Goal: Task Accomplishment & Management: Use online tool/utility

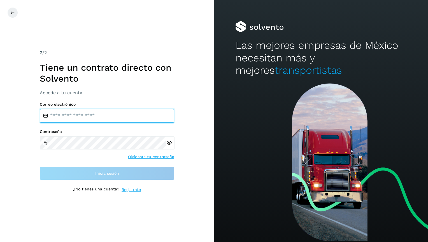
click at [75, 116] on input "email" at bounding box center [107, 115] width 135 height 13
type input "**********"
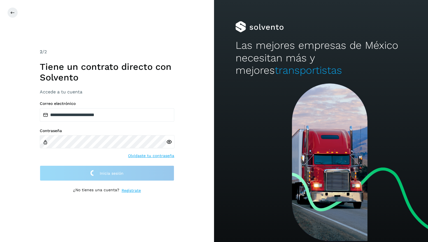
click at [42, 17] on div at bounding box center [221, 12] width 428 height 11
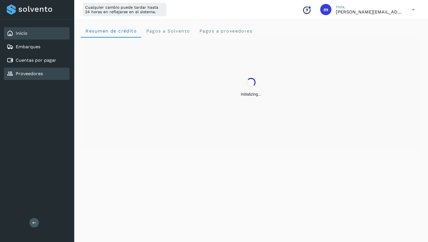
click at [34, 76] on div "Proveedores" at bounding box center [37, 74] width 66 height 12
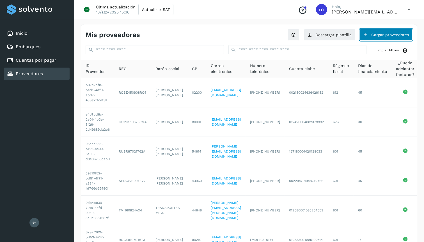
click at [385, 34] on button "Cargar proveedores" at bounding box center [385, 35] width 53 height 12
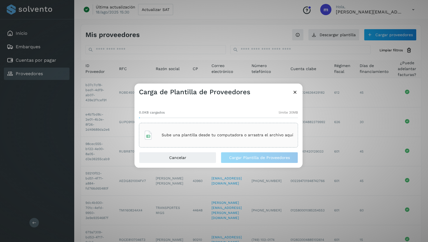
click at [184, 138] on div "Sube una plantilla desde tu computadora o arrastra el archivo aquí" at bounding box center [219, 135] width 150 height 15
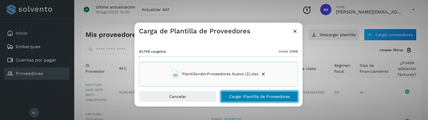
click at [255, 98] on span "Cargar Plantilla de Proveedores" at bounding box center [259, 97] width 61 height 4
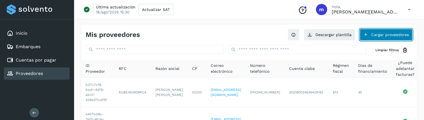
click at [370, 34] on button "Cargar proveedores" at bounding box center [385, 35] width 53 height 12
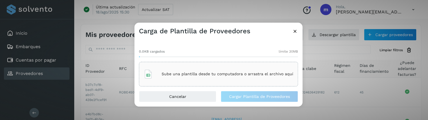
click at [231, 72] on p "Sube una plantilla desde tu computadora o arrastra el archivo aquí" at bounding box center [228, 74] width 132 height 5
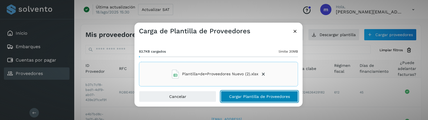
click at [273, 96] on span "Cargar Plantilla de Proveedores" at bounding box center [259, 97] width 61 height 4
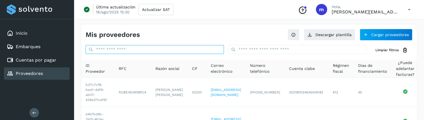
click at [115, 47] on input "text" at bounding box center [154, 49] width 138 height 9
paste input "**********"
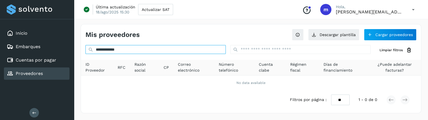
type input "**********"
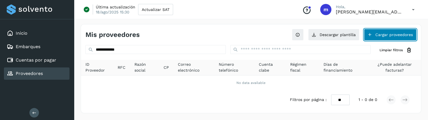
click at [388, 33] on button "Cargar proveedores" at bounding box center [390, 35] width 53 height 12
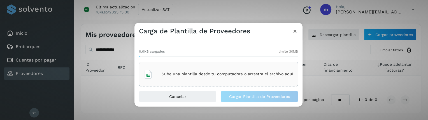
click at [271, 77] on div "Sube una plantilla desde tu computadora o arrastra el archivo aquí" at bounding box center [219, 74] width 150 height 15
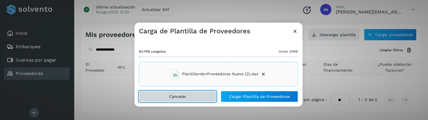
click at [203, 98] on button "Cancelar" at bounding box center [177, 96] width 77 height 11
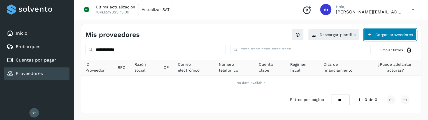
click at [401, 36] on button "Cargar proveedores" at bounding box center [390, 35] width 53 height 12
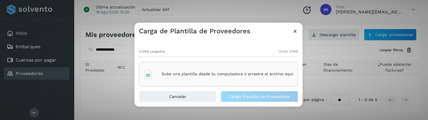
click at [205, 72] on p "Sube una plantilla desde tu computadora o arrastra el archivo aquí" at bounding box center [228, 74] width 132 height 5
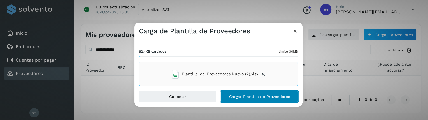
click at [242, 97] on span "Cargar Plantilla de Proveedores" at bounding box center [259, 97] width 61 height 4
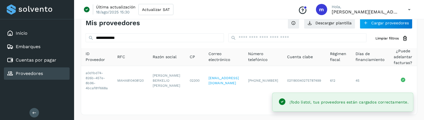
scroll to position [13, 0]
